Goal: Transaction & Acquisition: Purchase product/service

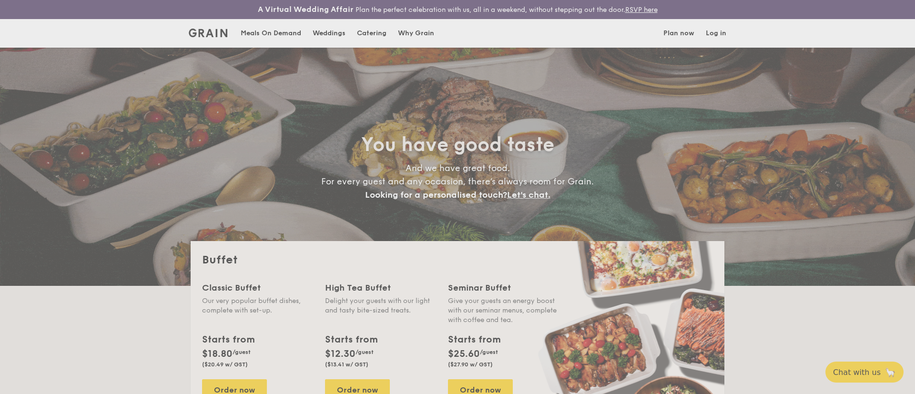
select select
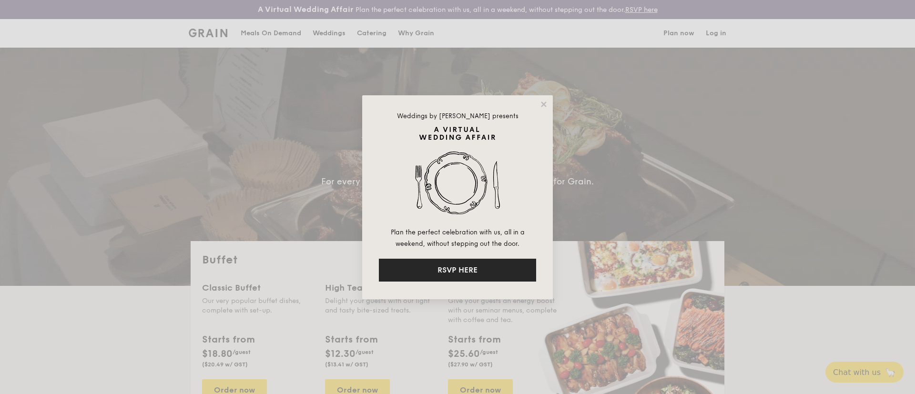
click at [466, 266] on button "RSVP HERE" at bounding box center [457, 270] width 157 height 23
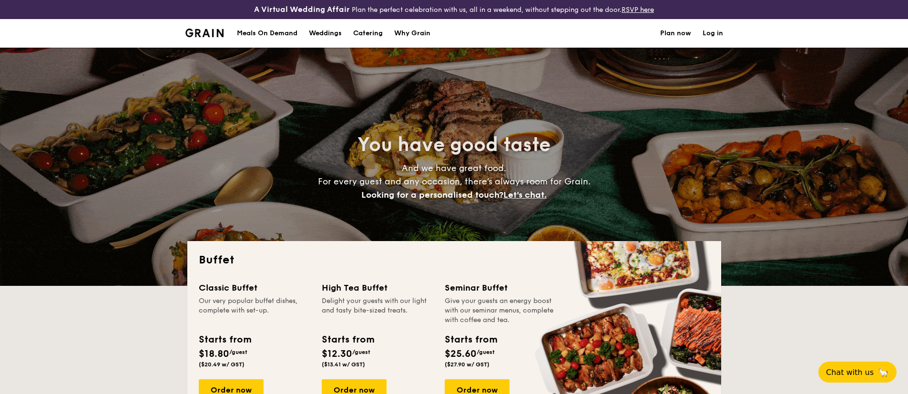
select select
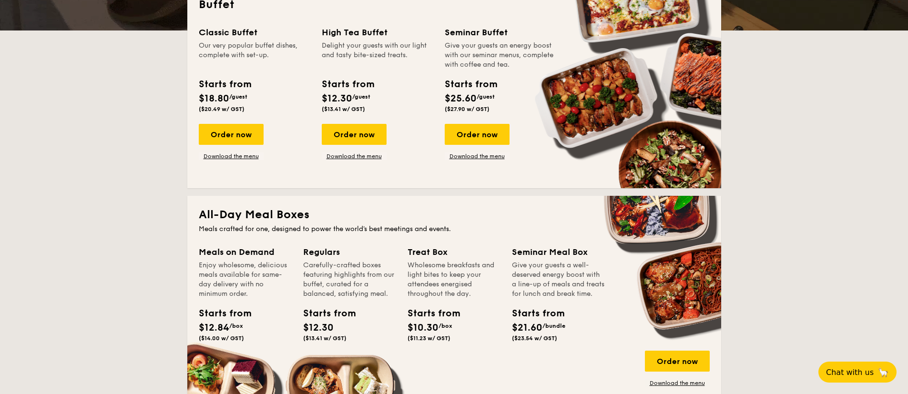
scroll to position [170, 0]
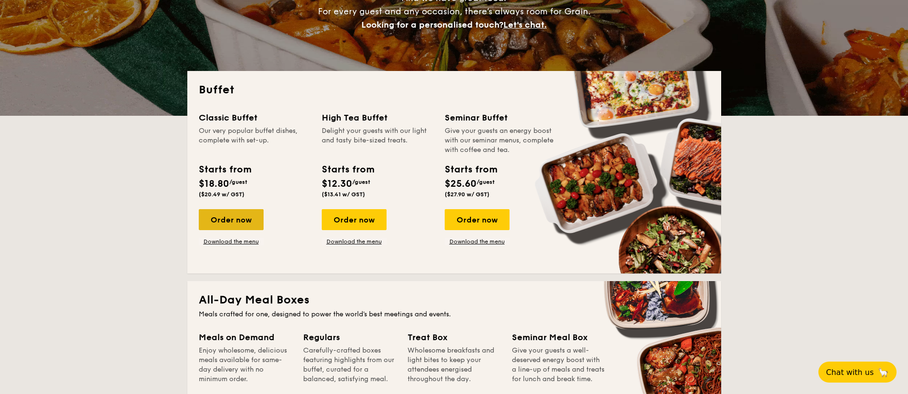
click at [244, 222] on div "Order now" at bounding box center [231, 219] width 65 height 21
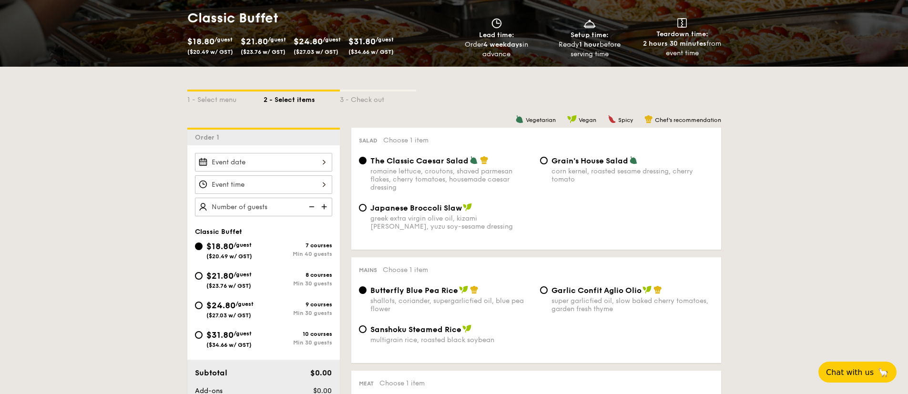
scroll to position [210, 0]
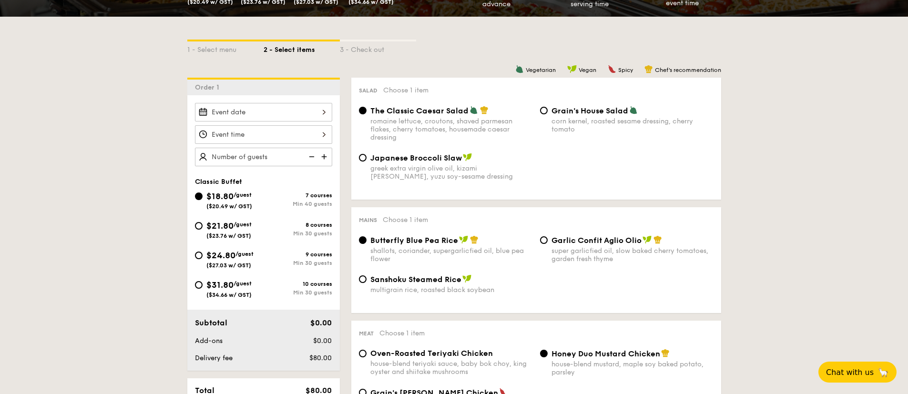
click at [241, 231] on div "$21.80 /guest ($23.76 w/ GST)" at bounding box center [228, 229] width 45 height 20
click at [202, 230] on input "$21.80 /guest ($23.76 w/ GST) 8 courses Min 30 guests" at bounding box center [199, 226] width 8 height 8
radio input "true"
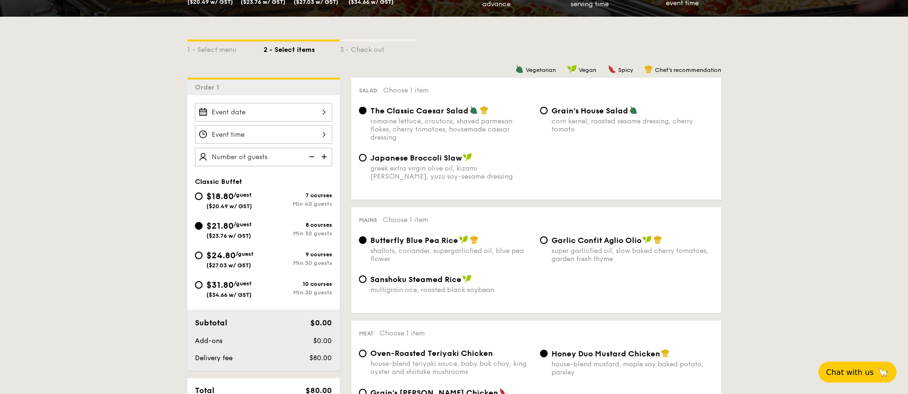
radio input "true"
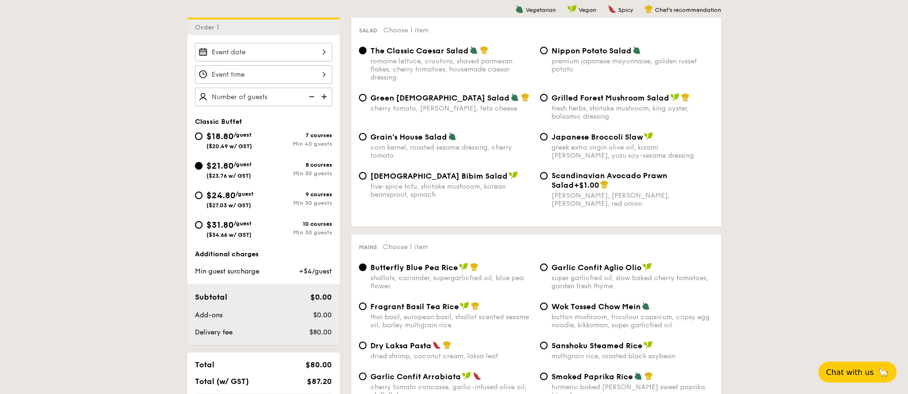
scroll to position [71, 0]
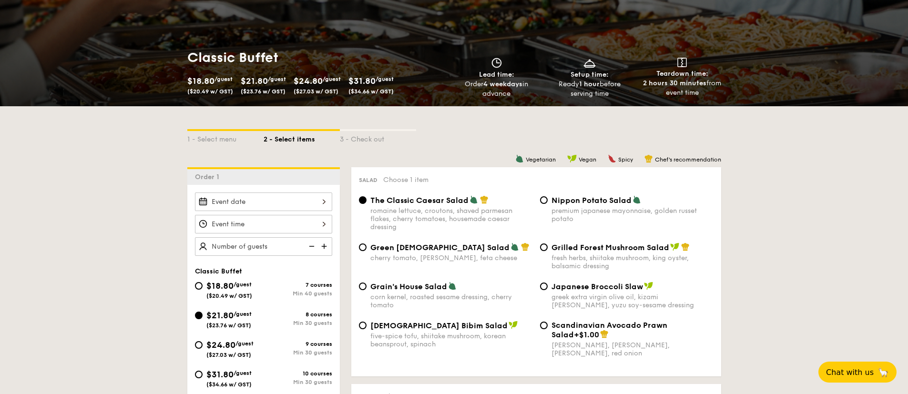
scroll to position [132, 0]
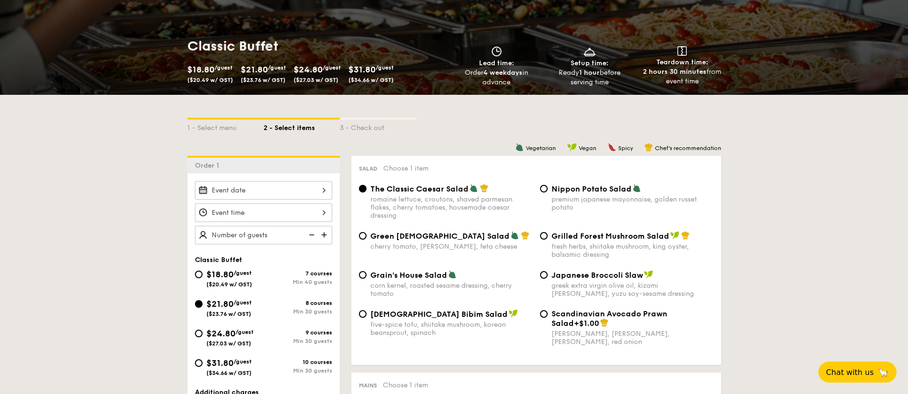
click at [248, 272] on span "/guest" at bounding box center [242, 273] width 18 height 7
click at [202, 272] on input "$18.80 /guest ($20.49 w/ GST) 7 courses Min 40 guests" at bounding box center [199, 275] width 8 height 8
radio input "true"
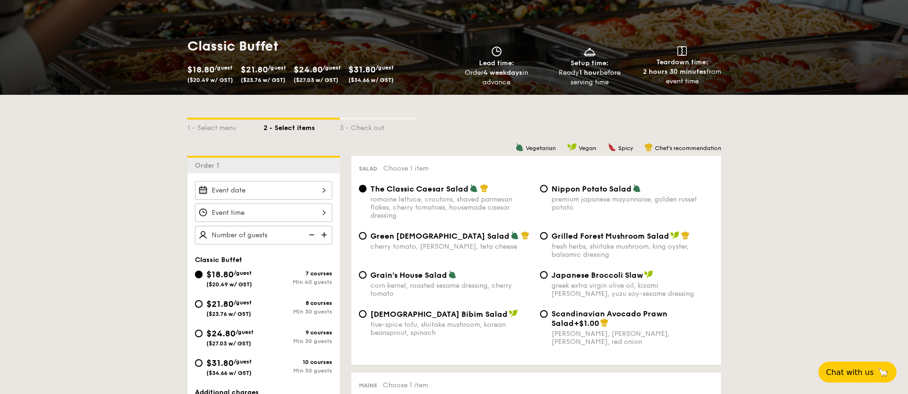
radio input "true"
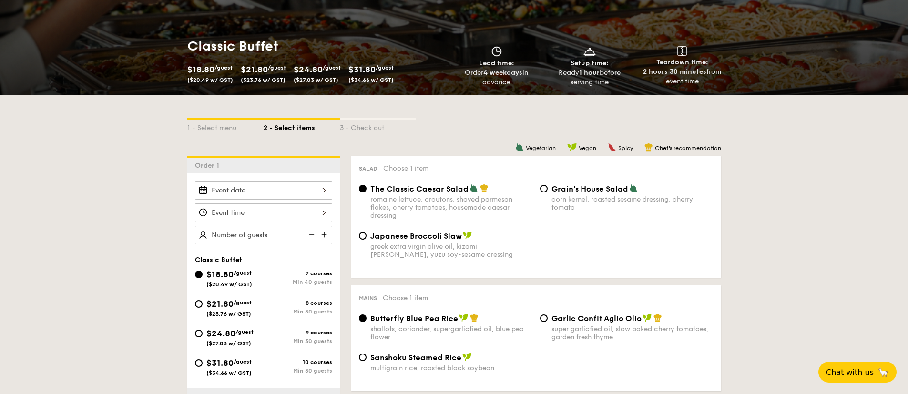
click at [244, 281] on span "($20.49 w/ GST)" at bounding box center [229, 284] width 46 height 7
click at [202, 278] on input "$18.80 /guest ($20.49 w/ GST) 7 courses Min 40 guests" at bounding box center [199, 275] width 8 height 8
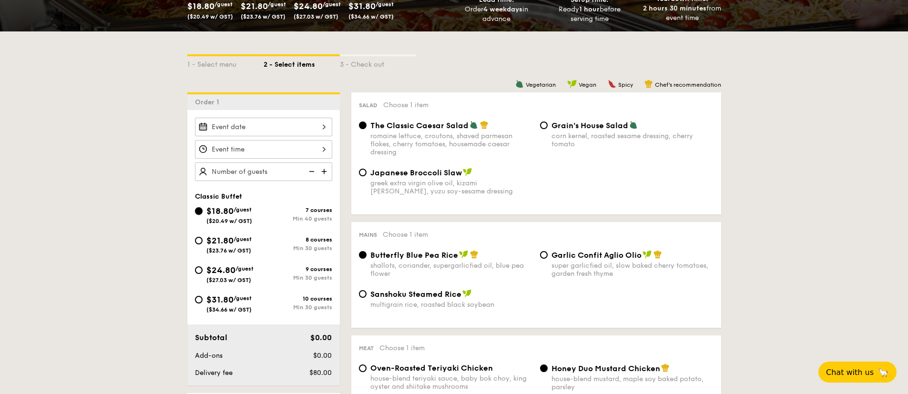
scroll to position [204, 0]
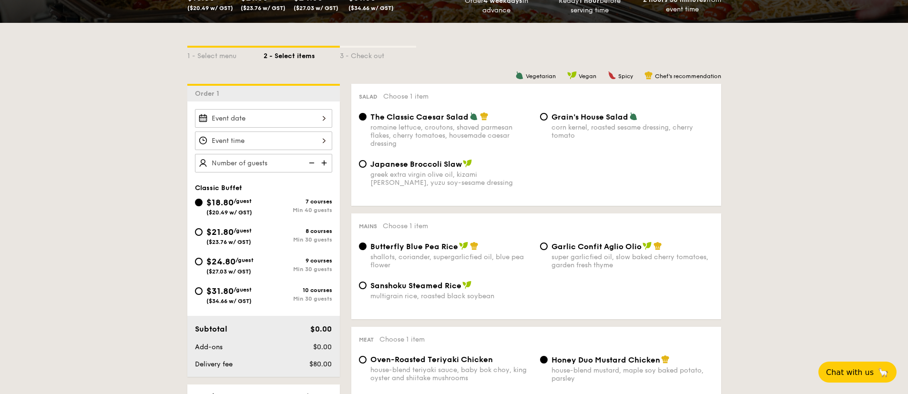
click at [248, 232] on span "/guest" at bounding box center [242, 230] width 18 height 7
click at [202, 232] on input "$21.80 /guest ($23.76 w/ GST) 8 courses Min 30 guests" at bounding box center [199, 232] width 8 height 8
radio input "true"
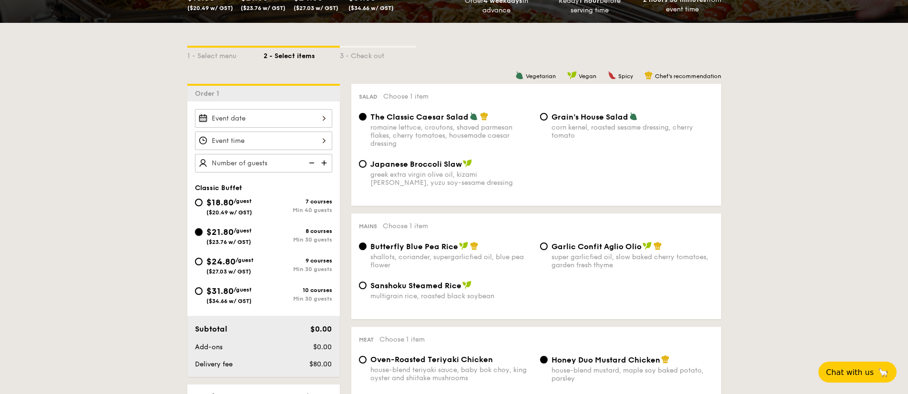
radio input "true"
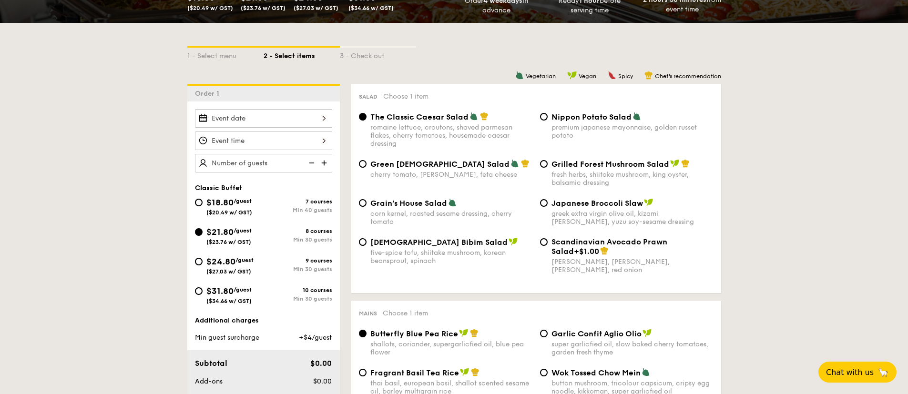
click at [322, 166] on img at bounding box center [325, 163] width 14 height 18
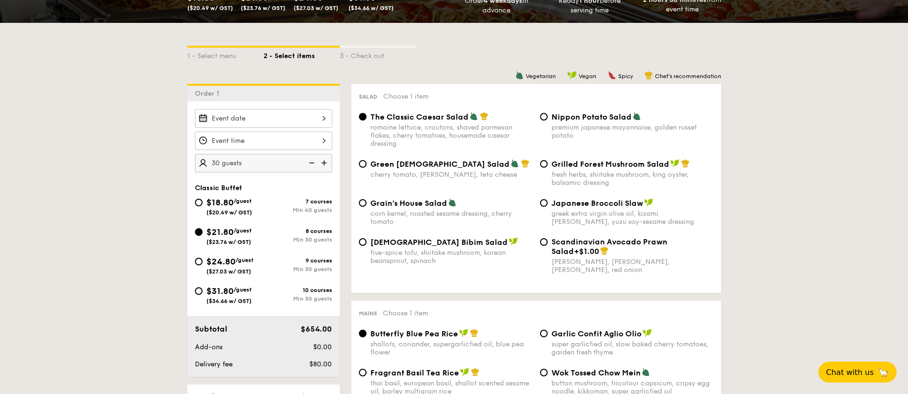
click at [322, 166] on img at bounding box center [325, 163] width 14 height 18
click at [312, 162] on img at bounding box center [310, 163] width 14 height 18
click at [220, 162] on input "30 guests" at bounding box center [263, 163] width 137 height 19
click at [308, 161] on img at bounding box center [310, 163] width 14 height 18
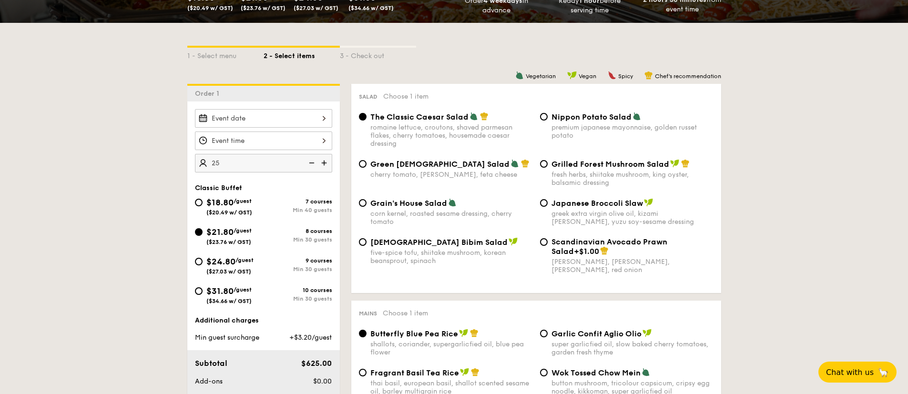
click at [262, 163] on input "25" at bounding box center [263, 163] width 137 height 19
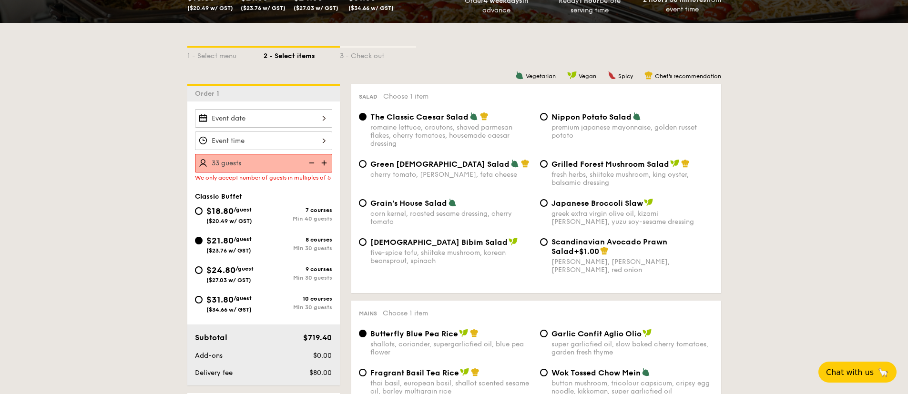
click at [278, 162] on input "33 guests" at bounding box center [263, 163] width 137 height 19
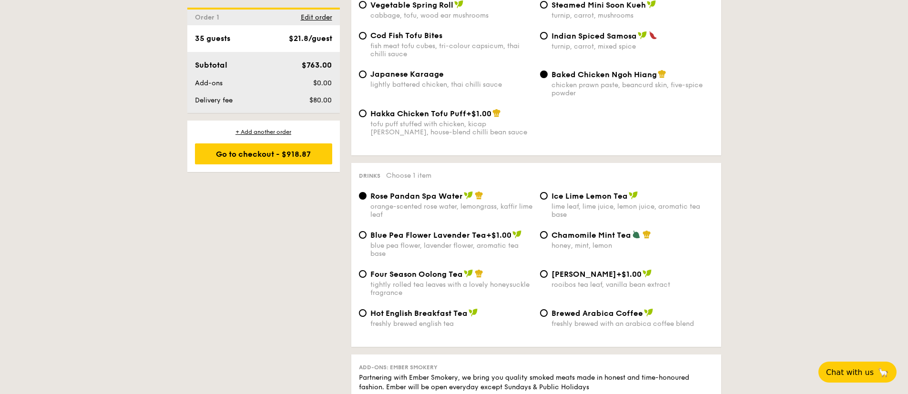
scroll to position [1726, 0]
type input "35 guests"
click at [359, 249] on label "Blue Pea Flower Lavender Tea +$1.00 blue pea flower, lavender flower, aromatic …" at bounding box center [445, 253] width 173 height 9
click at [359, 238] on input "Blue Pea Flower Lavender Tea +$1.00 blue pea flower, lavender flower, aromatic …" at bounding box center [363, 236] width 8 height 8
radio input "true"
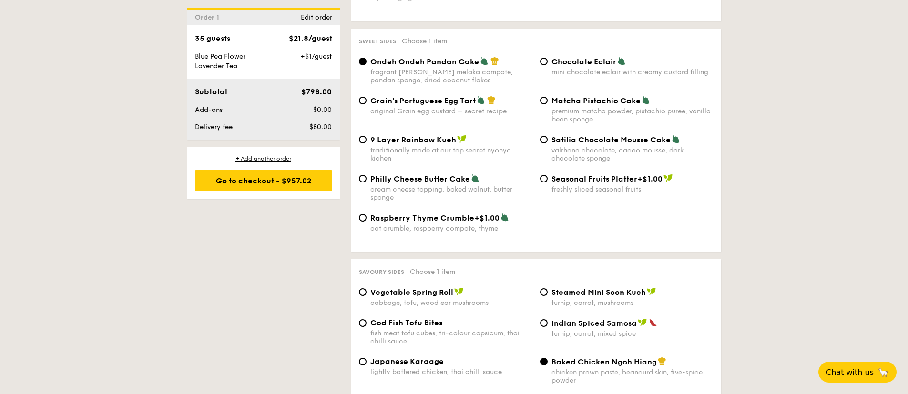
scroll to position [1504, 0]
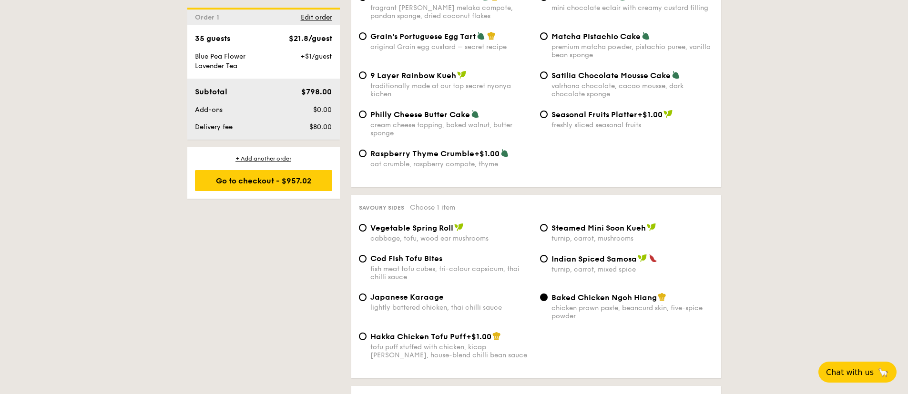
click at [434, 149] on span "Raspberry Thyme Crumble" at bounding box center [422, 153] width 104 height 9
click at [366, 150] on input "Raspberry Thyme Crumble +$1.00 oat crumble, raspberry compote, thyme" at bounding box center [363, 154] width 8 height 8
radio input "true"
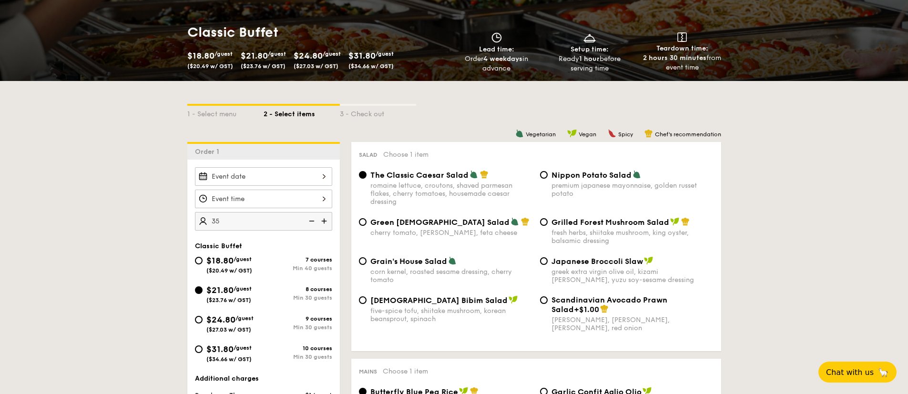
scroll to position [147, 0]
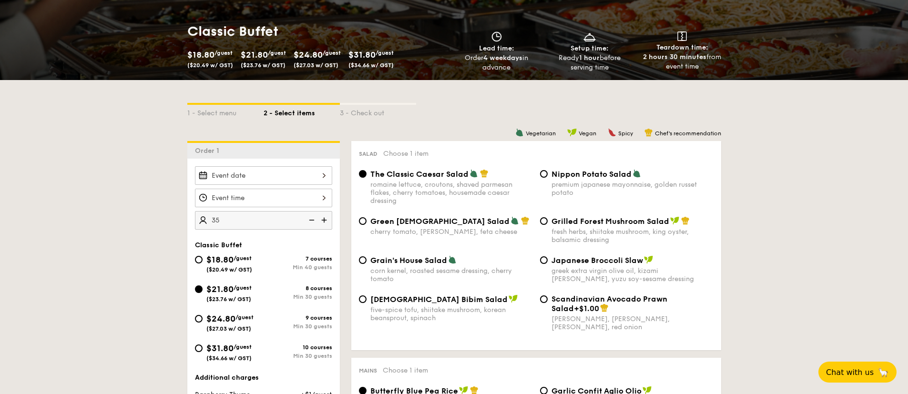
select select
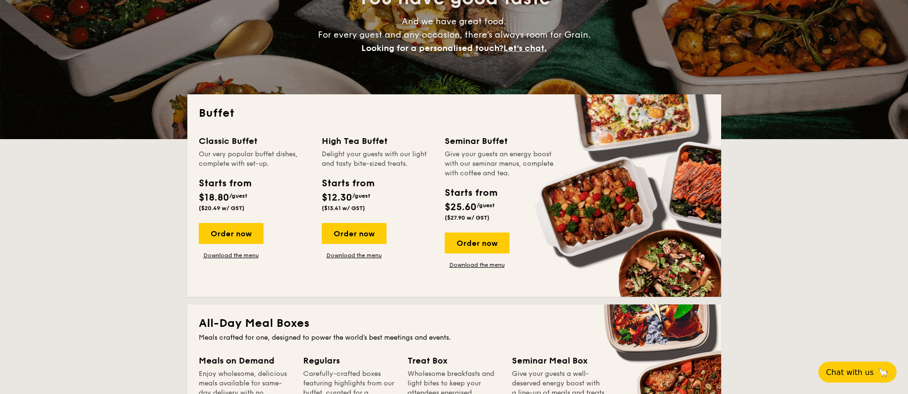
scroll to position [2016, 0]
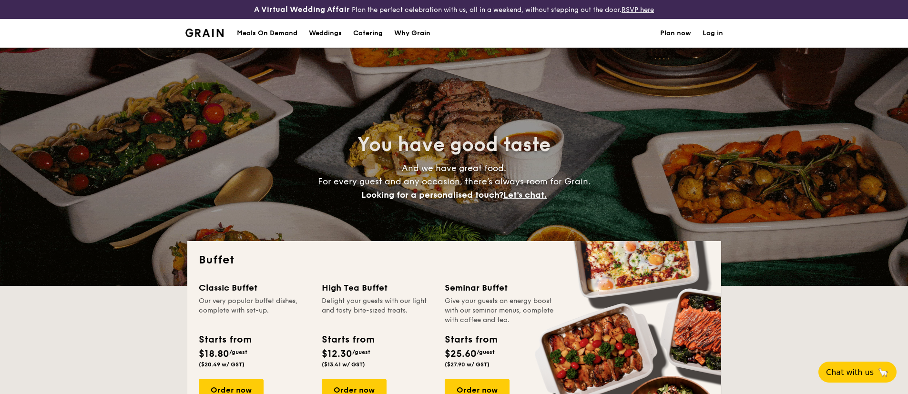
select select
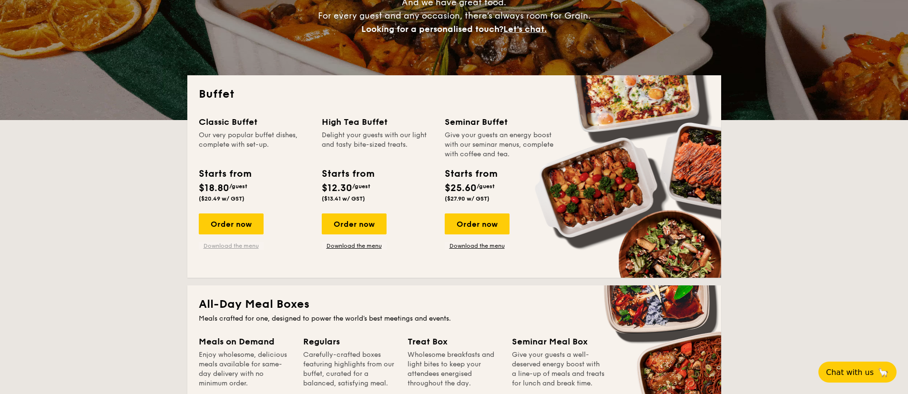
scroll to position [2016, 0]
